Goal: Task Accomplishment & Management: Manage account settings

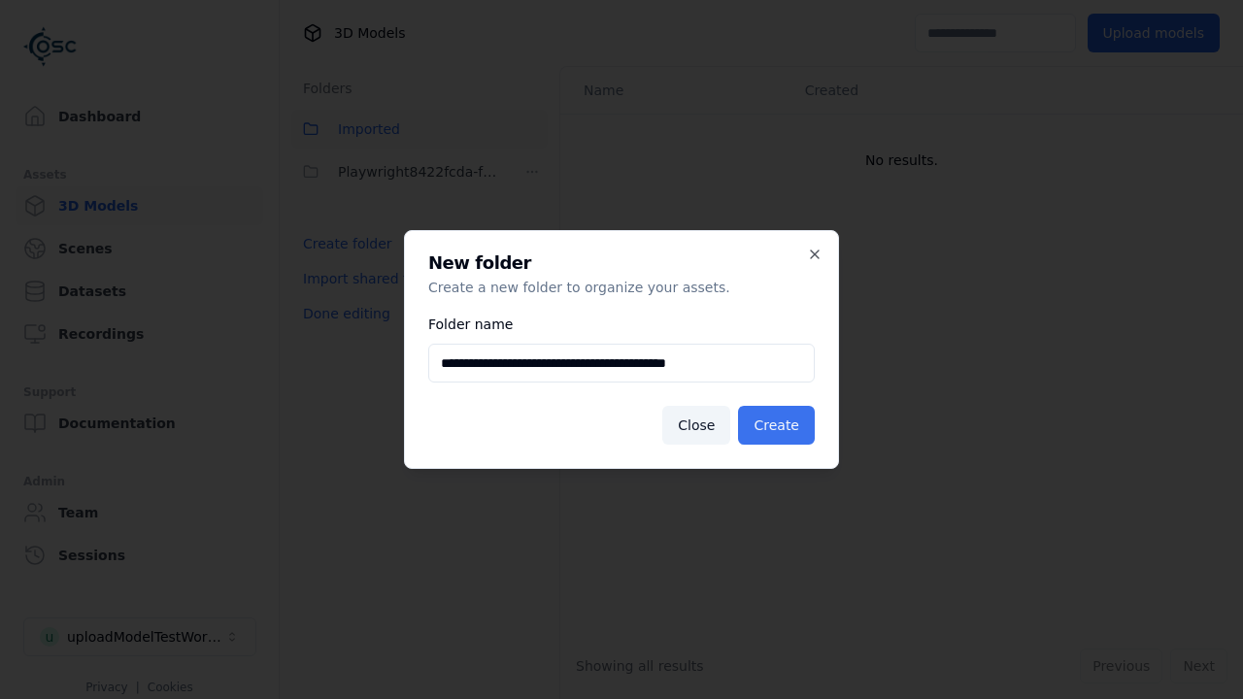
type input "**********"
click at [779, 425] on button "Create" at bounding box center [776, 425] width 77 height 39
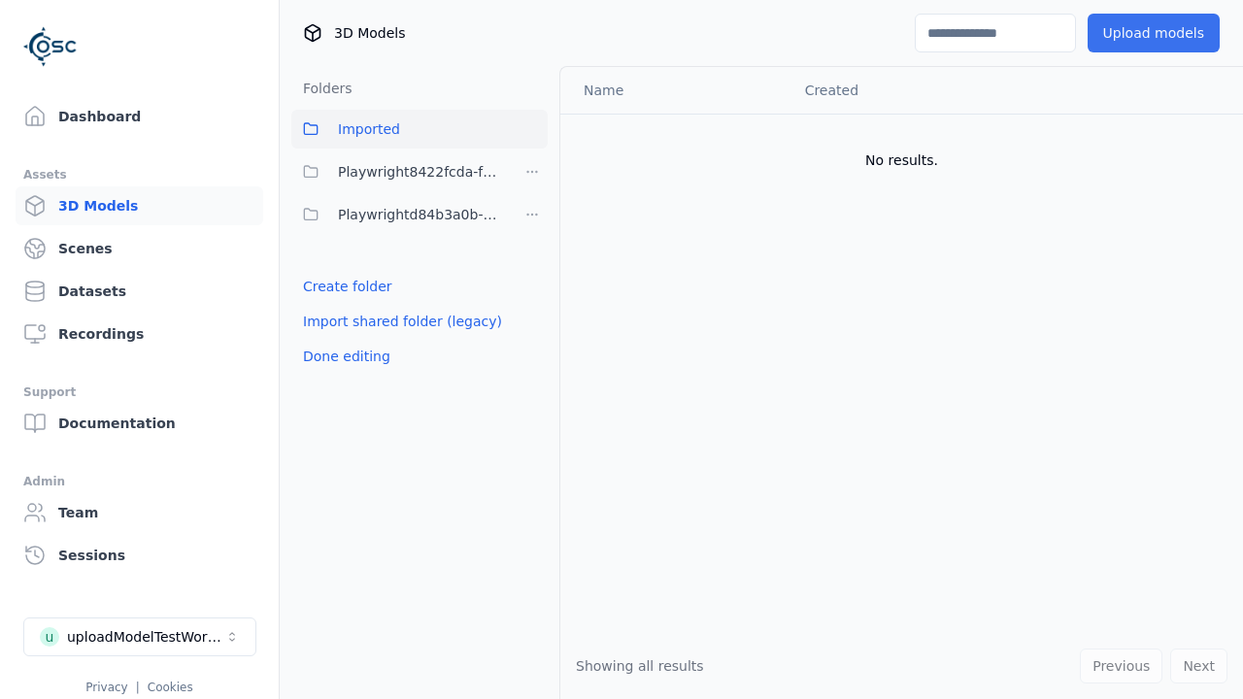
click at [398, 215] on span "Playwrightd84b3a0b-08ab-40ff-91ce-a08dc494da2c" at bounding box center [421, 214] width 167 height 23
click at [1157, 33] on button "Upload models" at bounding box center [1154, 33] width 132 height 39
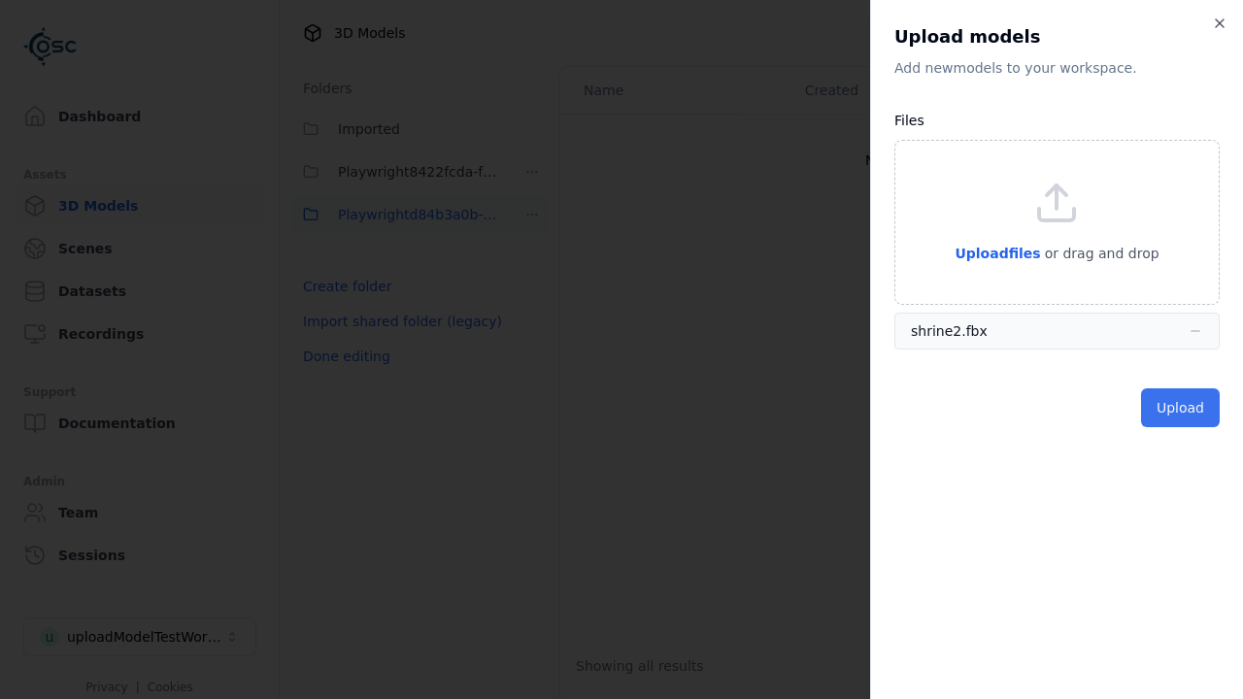
click at [1182, 408] on button "Upload" at bounding box center [1180, 408] width 79 height 39
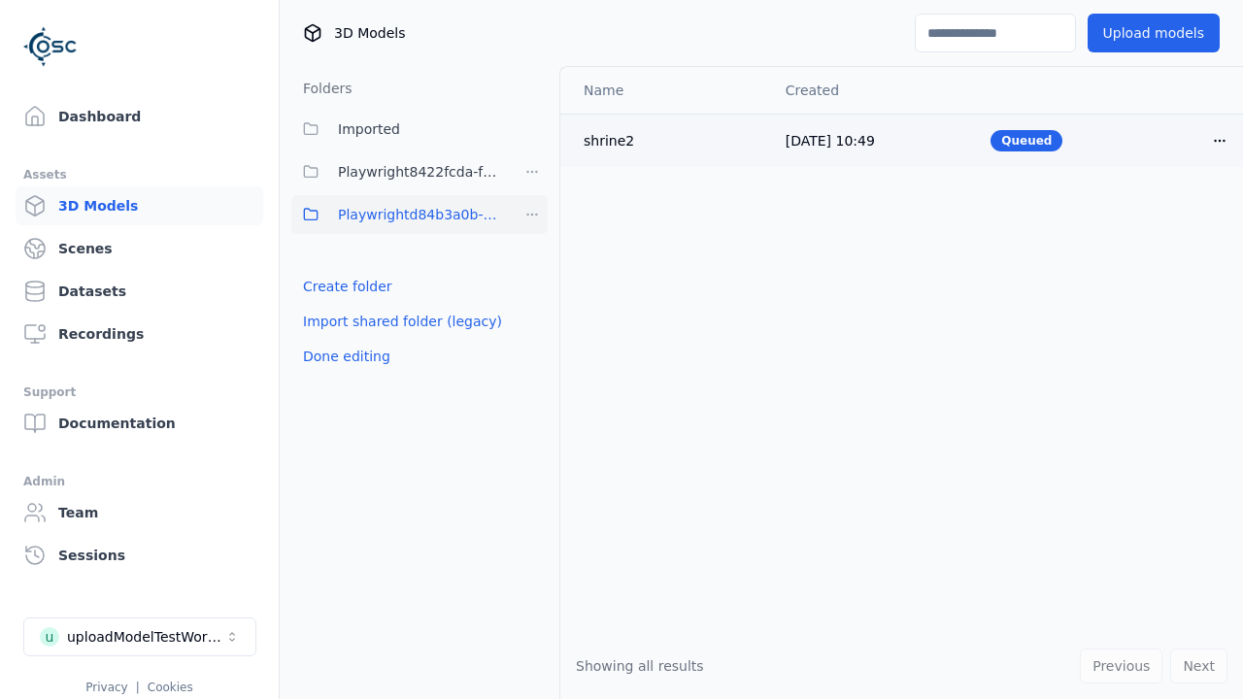
click at [1220, 140] on html "Support Dashboard Assets 3D Models Scenes Datasets Recordings Support Documenta…" at bounding box center [621, 349] width 1243 height 699
click at [1177, 216] on div "Delete" at bounding box center [1177, 215] width 115 height 31
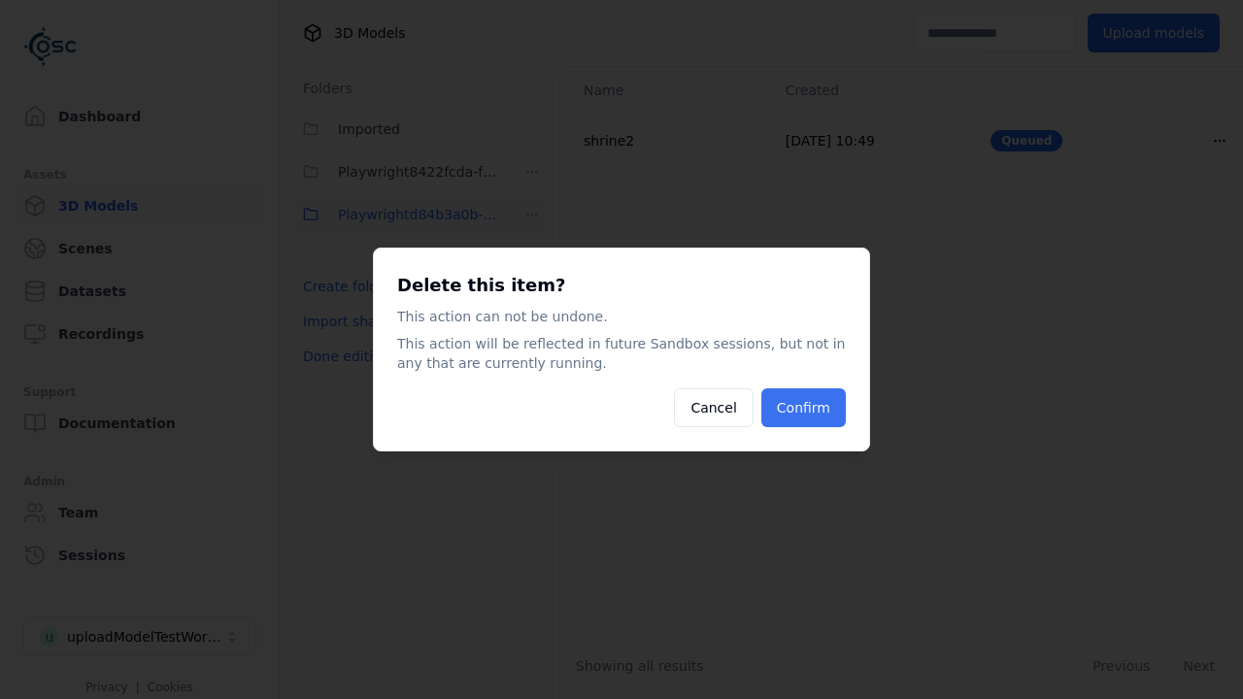
click at [805, 408] on button "Confirm" at bounding box center [804, 408] width 85 height 39
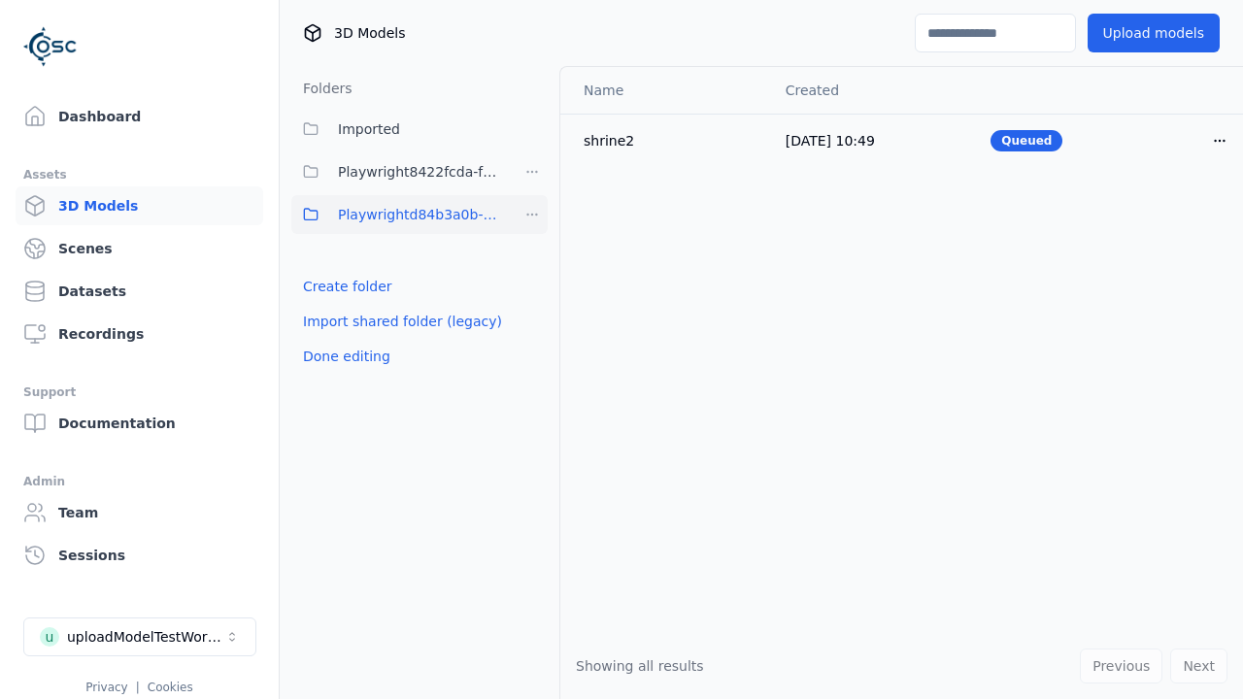
click at [532, 215] on html "Support Dashboard Assets 3D Models Scenes Datasets Recordings Support Documenta…" at bounding box center [621, 349] width 1243 height 699
